Goal: Task Accomplishment & Management: Use online tool/utility

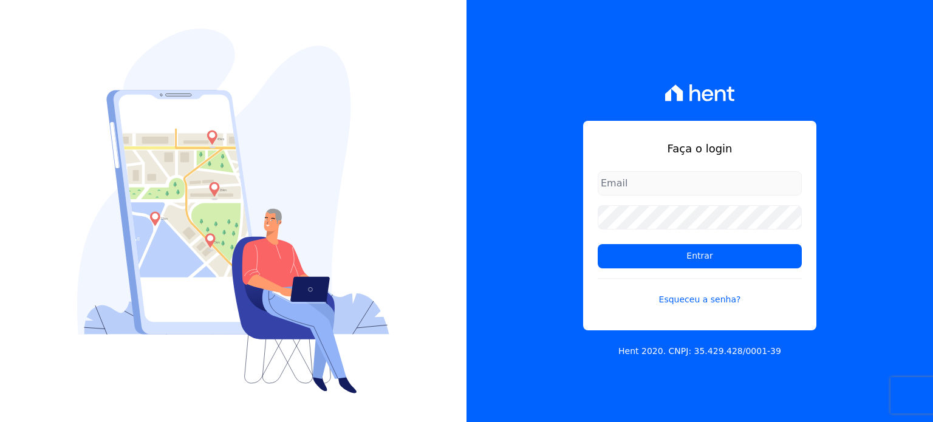
type input "[PERSON_NAME][EMAIL_ADDRESS][PERSON_NAME][DOMAIN_NAME]"
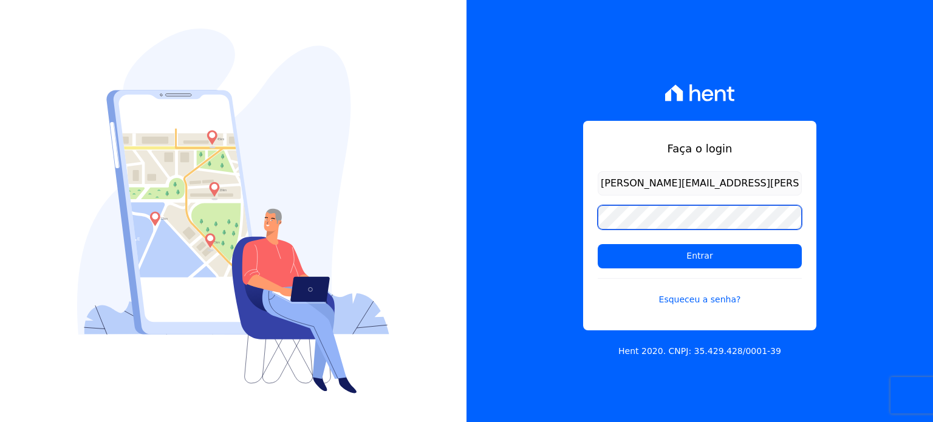
click at [576, 212] on div "Faça o login [PERSON_NAME][EMAIL_ADDRESS][PERSON_NAME][DOMAIN_NAME] Entrar Esqu…" at bounding box center [699, 211] width 466 height 422
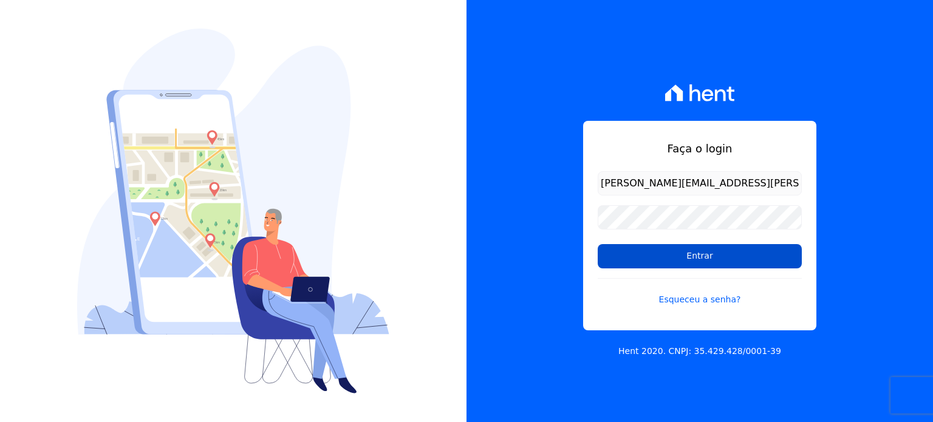
click at [616, 261] on input "Entrar" at bounding box center [700, 256] width 204 height 24
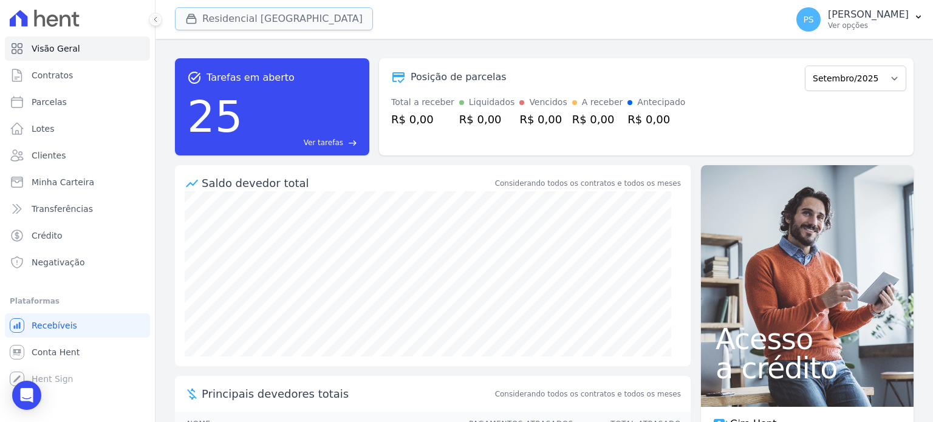
click at [216, 19] on button "Residencial Villa Sardenha" at bounding box center [274, 18] width 198 height 23
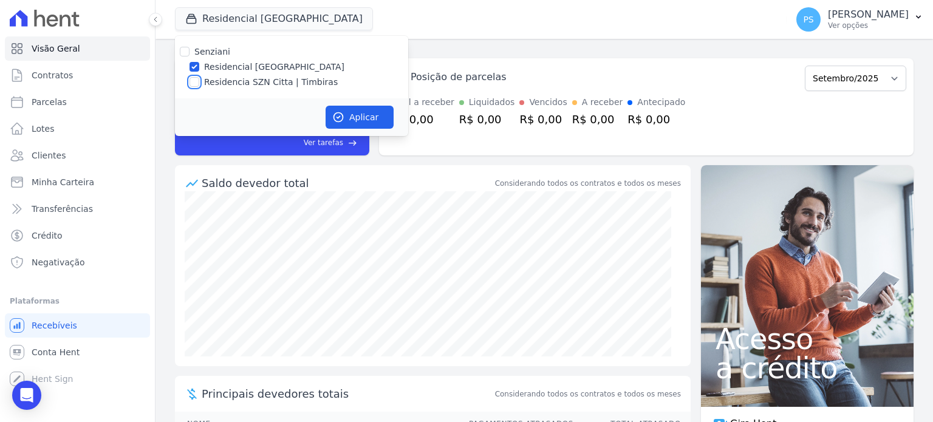
click at [197, 77] on input "Residencia SZN Citta | Timbiras" at bounding box center [194, 82] width 10 height 10
checkbox input "true"
click at [194, 65] on input "Residencial Villa Sardenha" at bounding box center [194, 67] width 10 height 10
checkbox input "false"
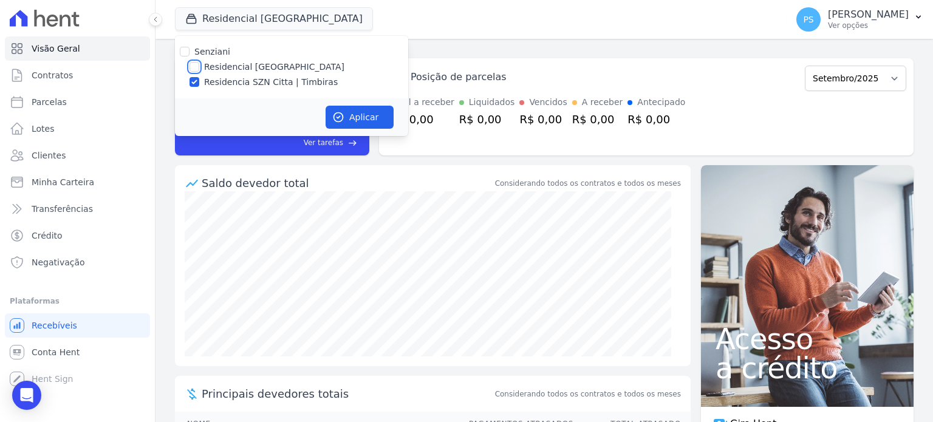
checkbox input "false"
click at [361, 118] on button "Aplicar" at bounding box center [360, 117] width 68 height 23
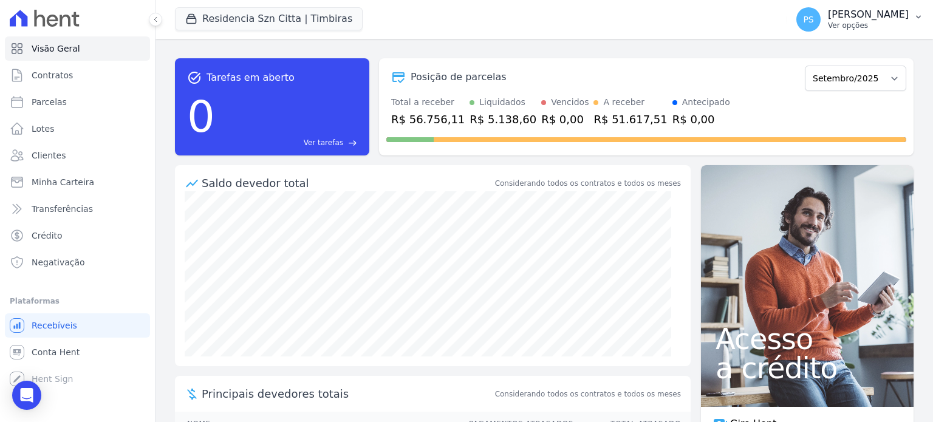
click at [913, 18] on icon "button" at bounding box center [918, 17] width 10 height 10
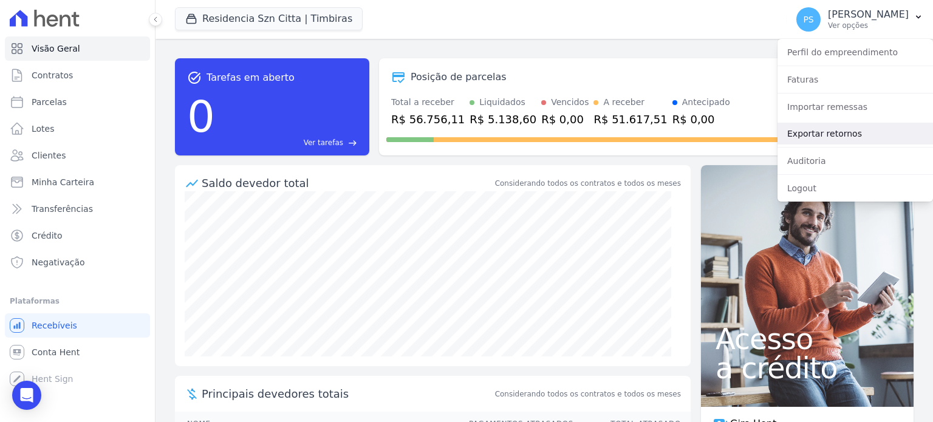
click at [832, 135] on link "Exportar retornos" at bounding box center [854, 134] width 155 height 22
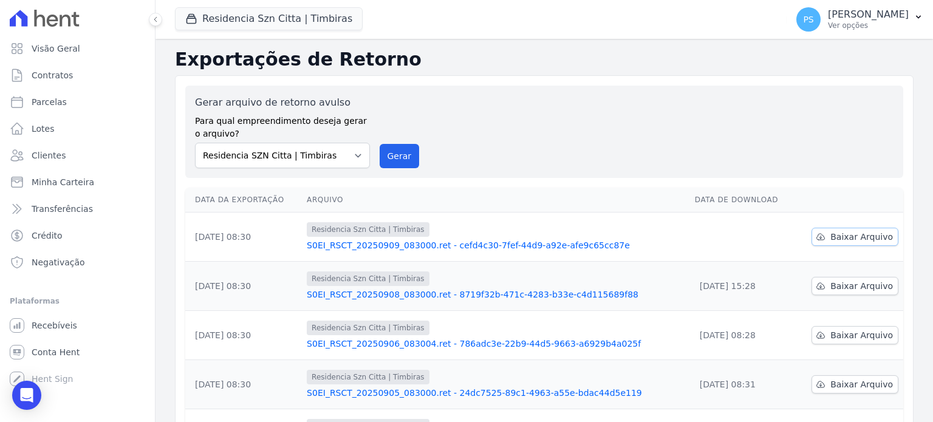
click at [825, 233] on link "Baixar Arquivo" at bounding box center [854, 237] width 87 height 18
